Goal: Find specific page/section

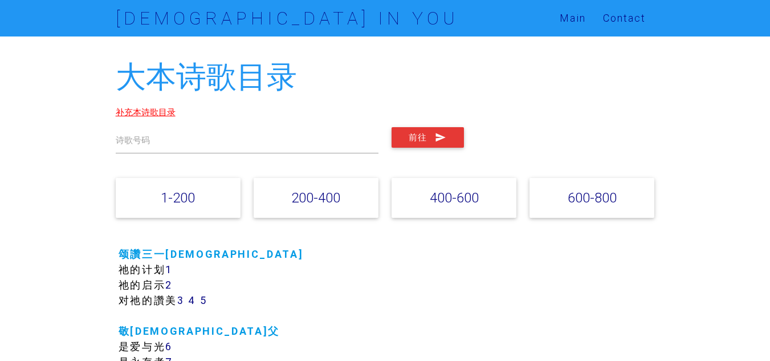
click at [165, 115] on link "补充本诗歌目录" at bounding box center [146, 112] width 60 height 11
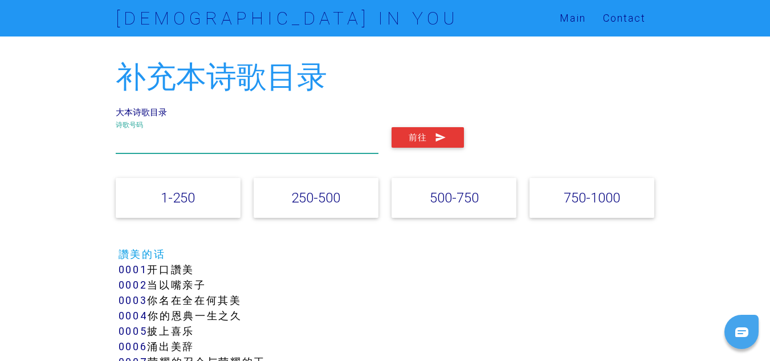
click at [156, 138] on input "text" at bounding box center [247, 140] width 263 height 26
type input "327"
click at [391, 127] on button "前往" at bounding box center [427, 137] width 72 height 21
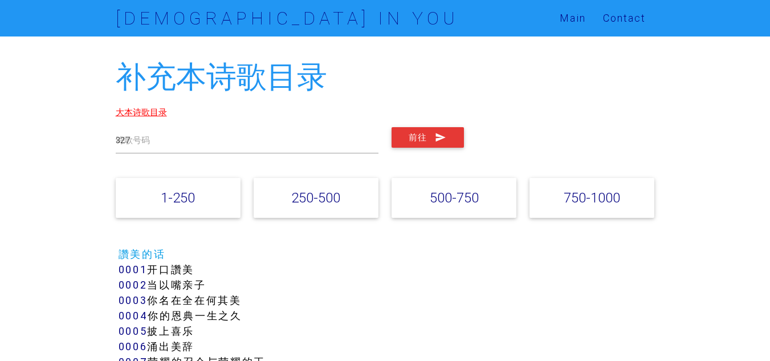
click at [154, 111] on link "大本诗歌目录" at bounding box center [141, 112] width 51 height 11
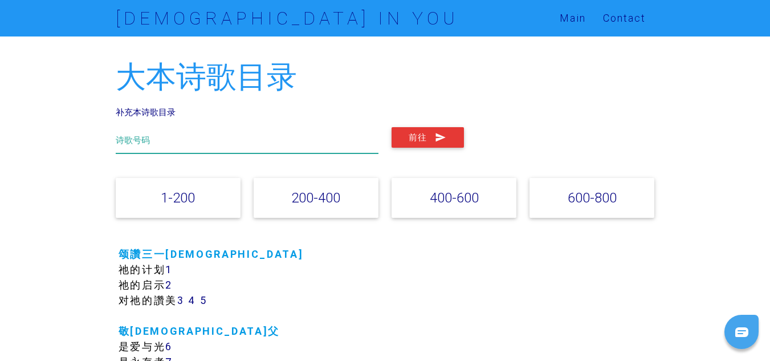
click at [156, 142] on input "text" at bounding box center [247, 140] width 263 height 26
type input "342"
click at [391, 127] on button "前往" at bounding box center [427, 137] width 72 height 21
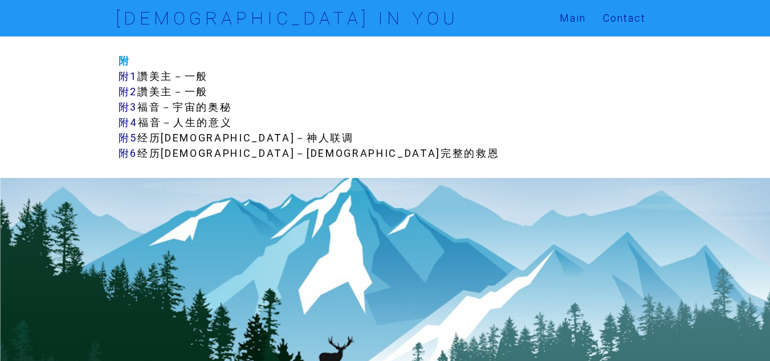
scroll to position [6339, 0]
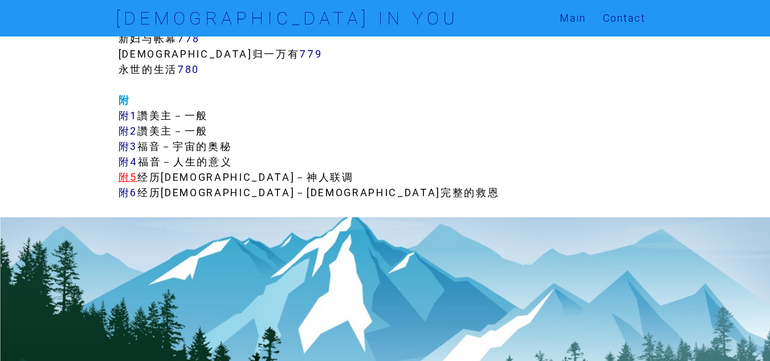
click at [127, 176] on link "附5" at bounding box center [128, 176] width 19 height 13
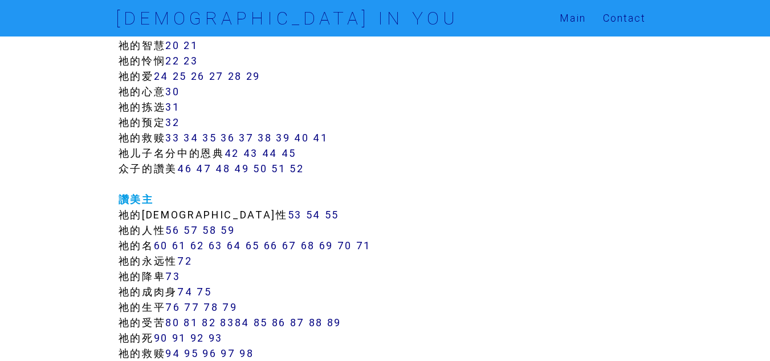
scroll to position [456, 0]
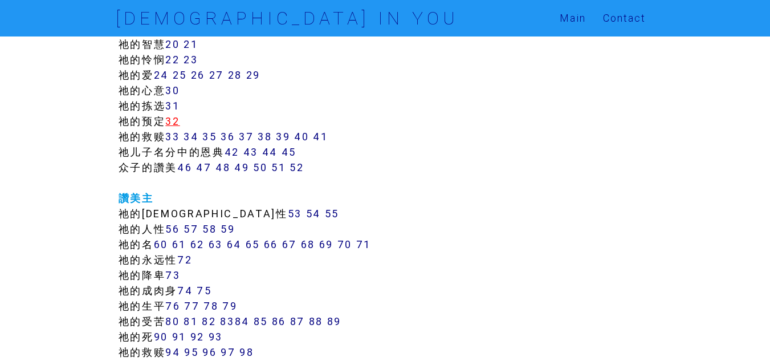
click at [179, 123] on link "32" at bounding box center [172, 121] width 14 height 13
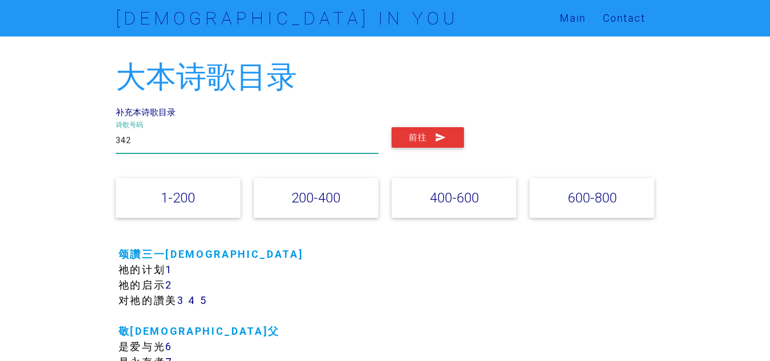
click at [187, 138] on input "342" at bounding box center [247, 140] width 263 height 26
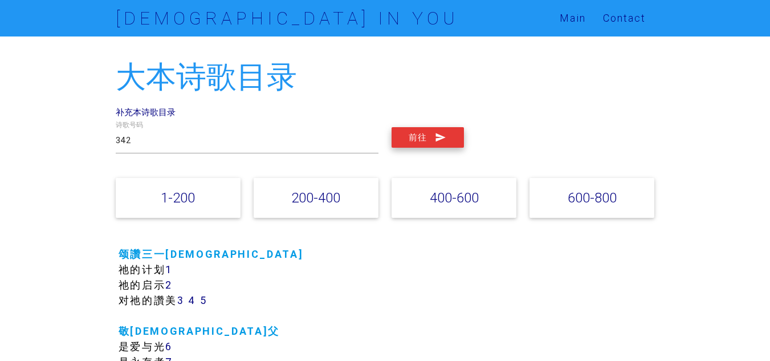
click at [421, 141] on button "前往" at bounding box center [427, 137] width 72 height 21
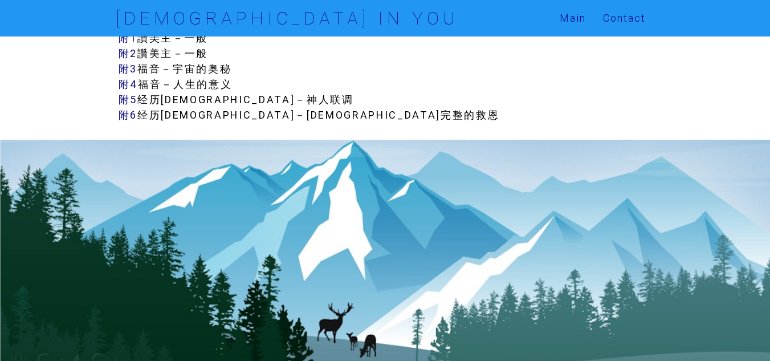
scroll to position [6396, 0]
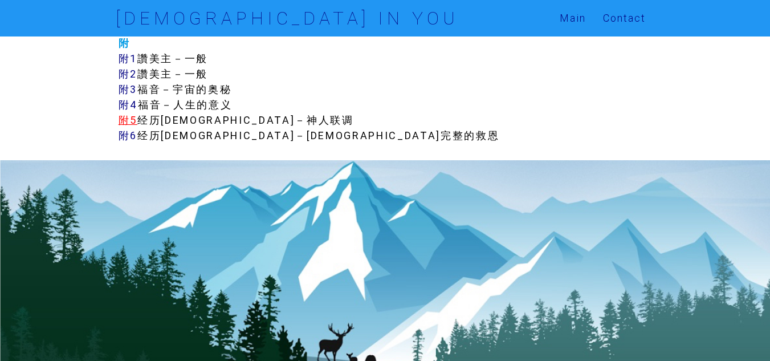
click at [132, 120] on link "附5" at bounding box center [128, 119] width 19 height 13
